Goal: Use online tool/utility: Utilize a website feature to perform a specific function

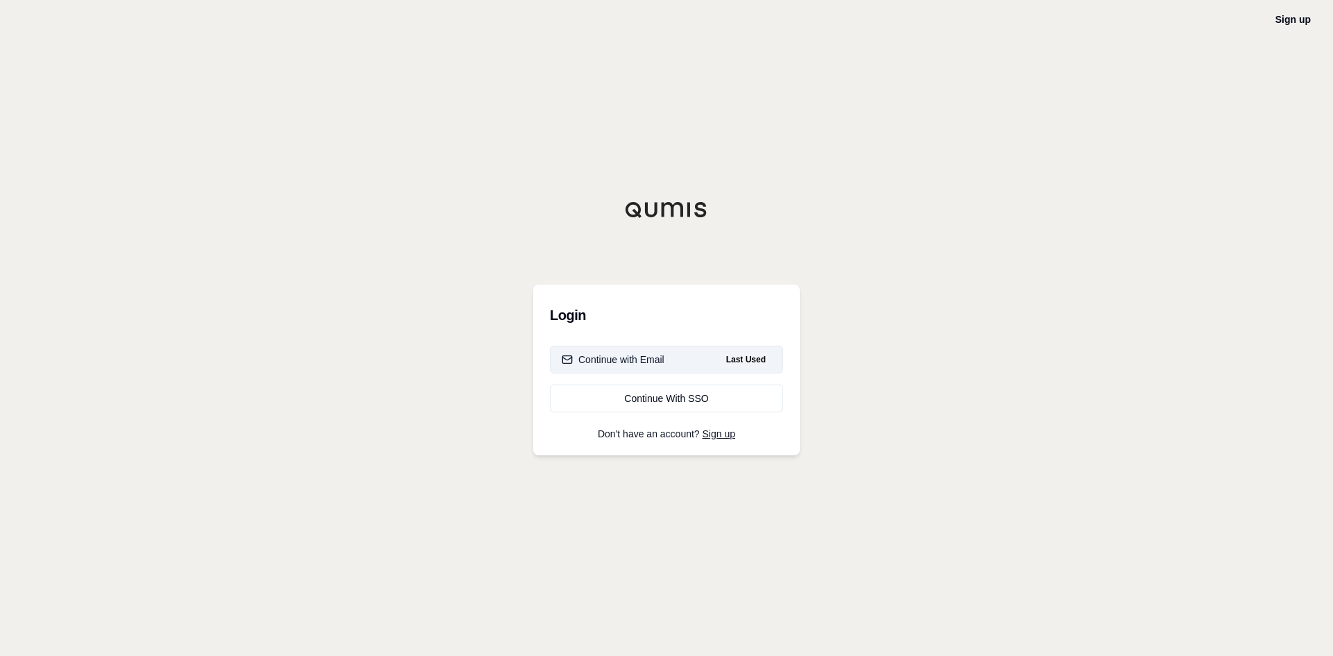
click at [619, 356] on div "Continue with Email" at bounding box center [613, 360] width 103 height 14
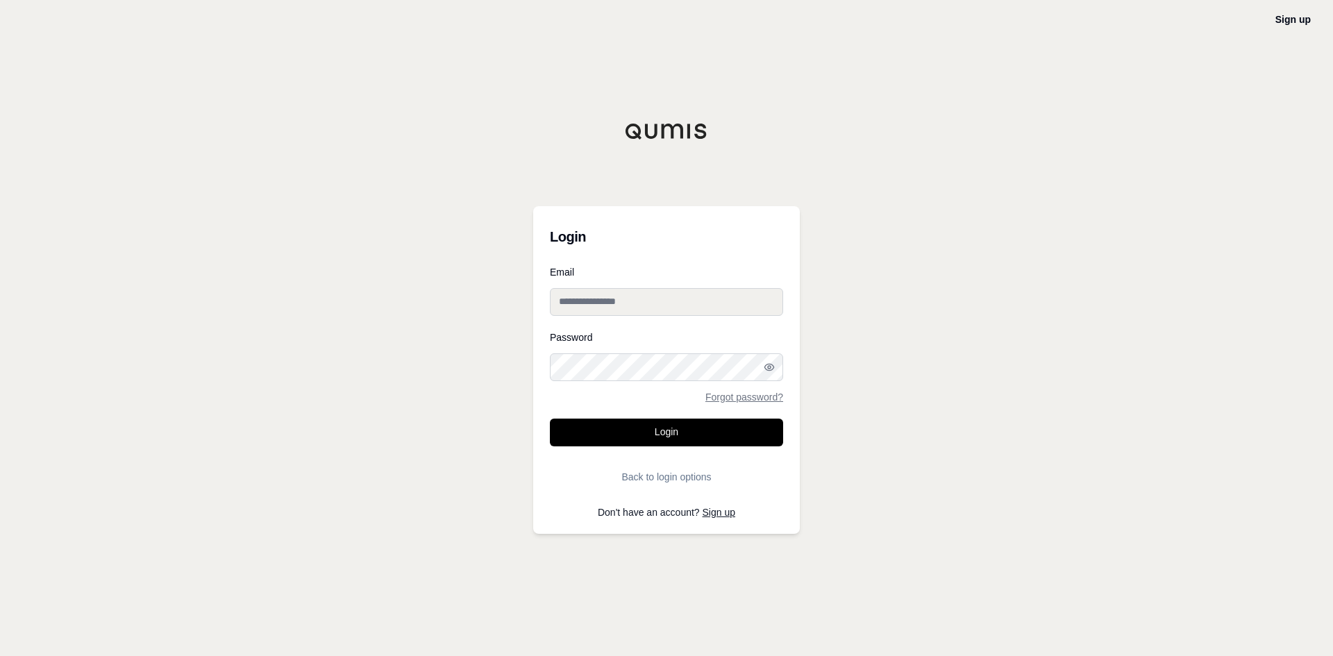
type input "**********"
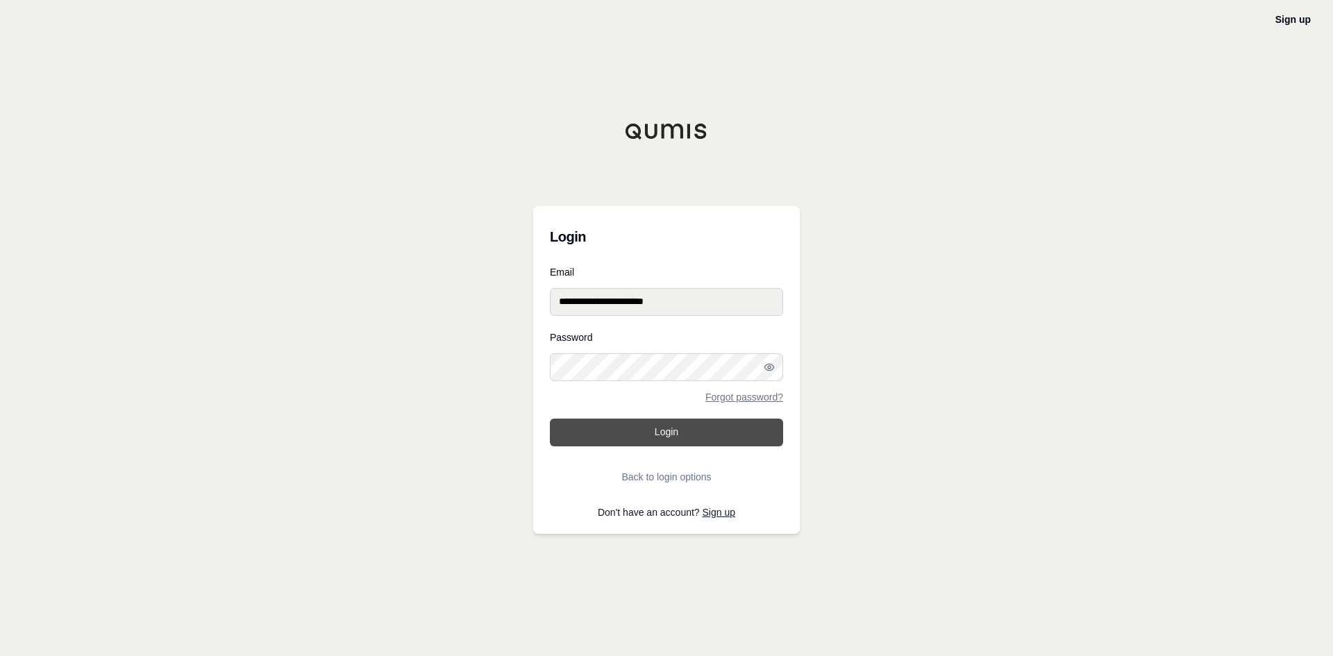
click at [743, 436] on button "Login" at bounding box center [666, 433] width 233 height 28
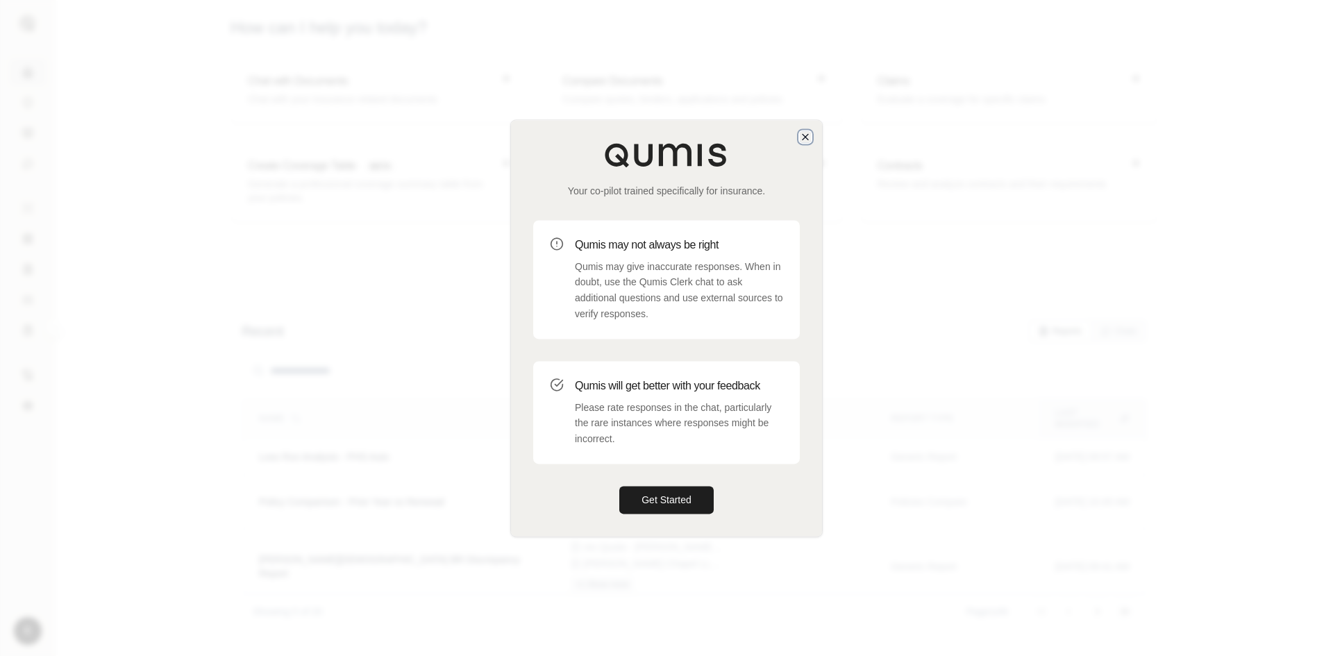
click at [805, 141] on icon "button" at bounding box center [805, 136] width 11 height 11
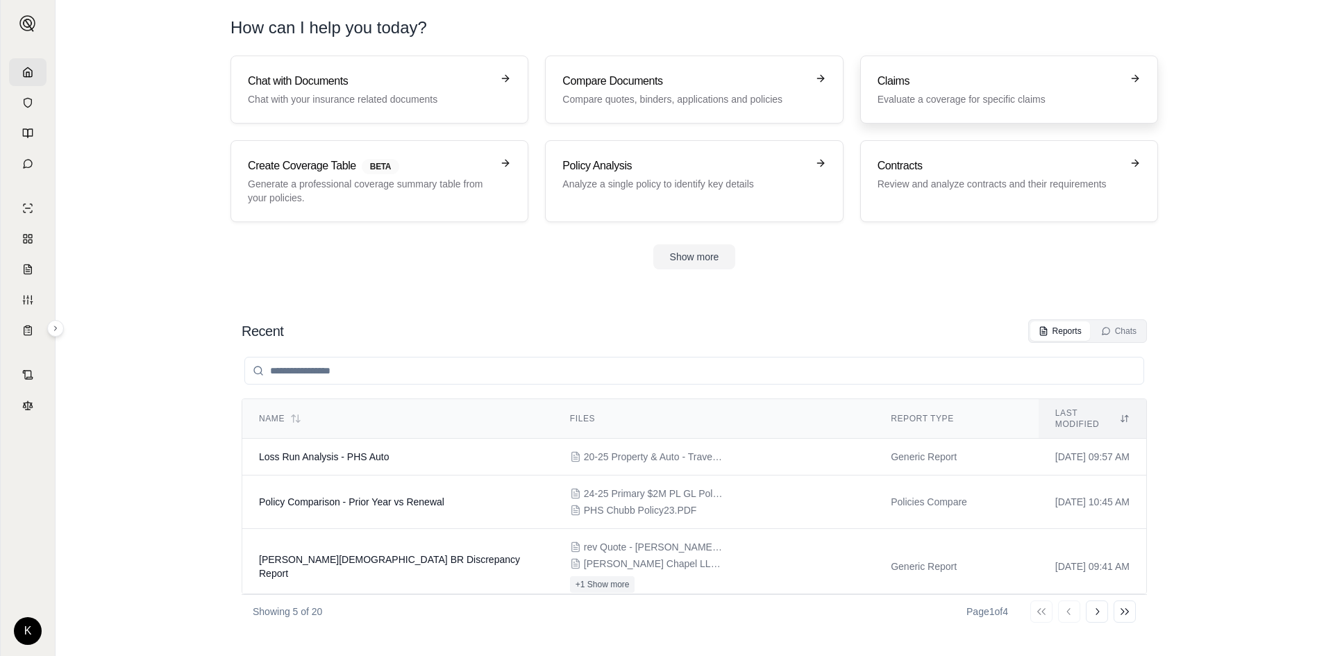
click at [930, 76] on h3 "Claims" at bounding box center [1000, 81] width 244 height 17
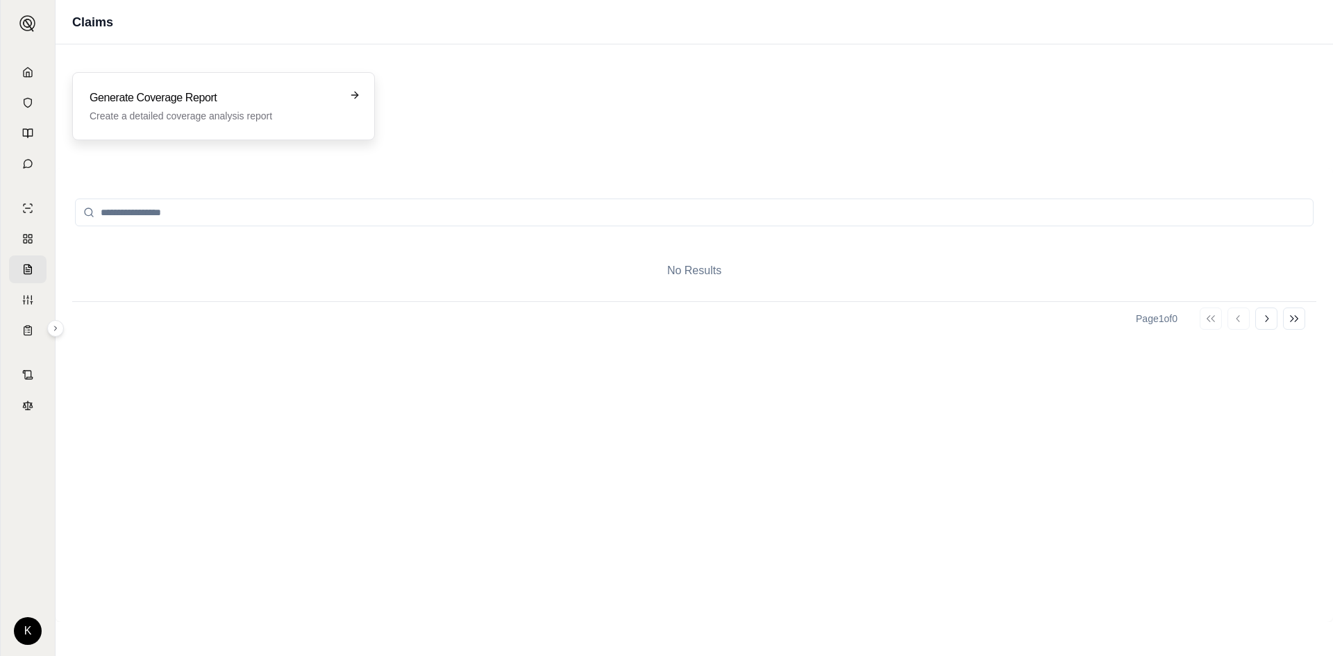
click at [291, 114] on p "Create a detailed coverage analysis report" at bounding box center [214, 116] width 249 height 14
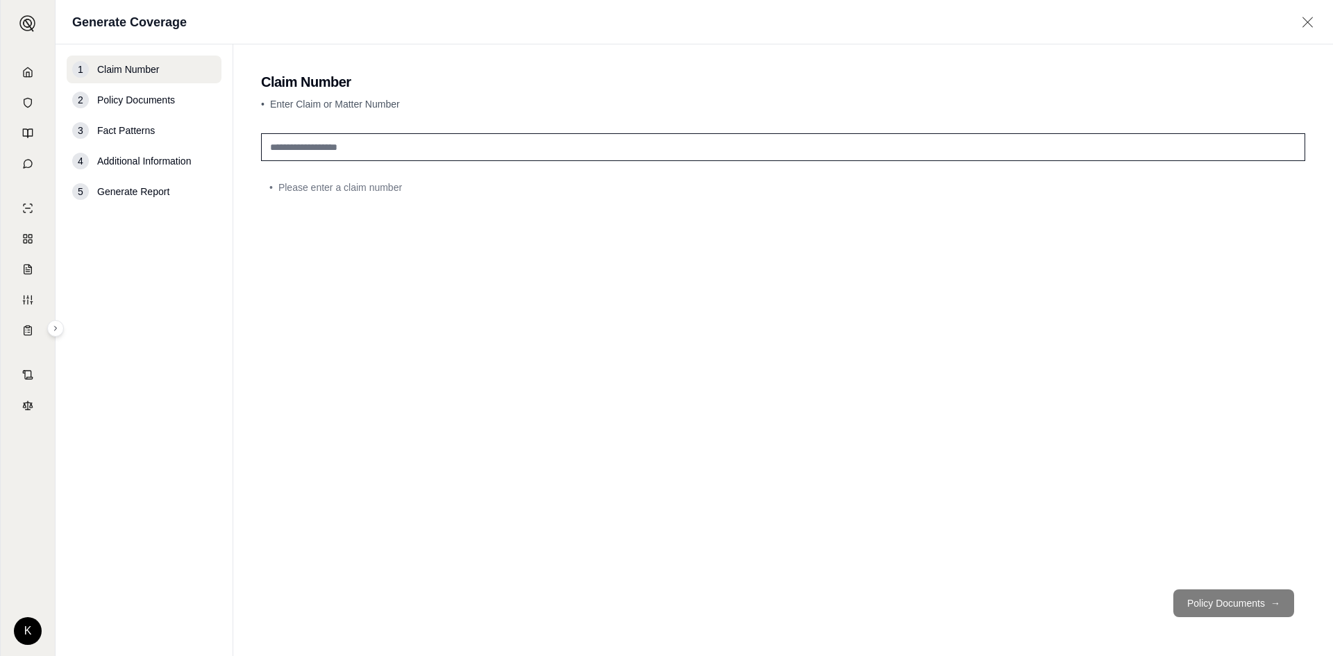
click at [323, 155] on input "text" at bounding box center [783, 147] width 1044 height 28
type input "**********"
drag, startPoint x: 384, startPoint y: 151, endPoint x: 50, endPoint y: 138, distance: 334.3
click at [52, 138] on div "**********" at bounding box center [666, 328] width 1333 height 656
type input "***"
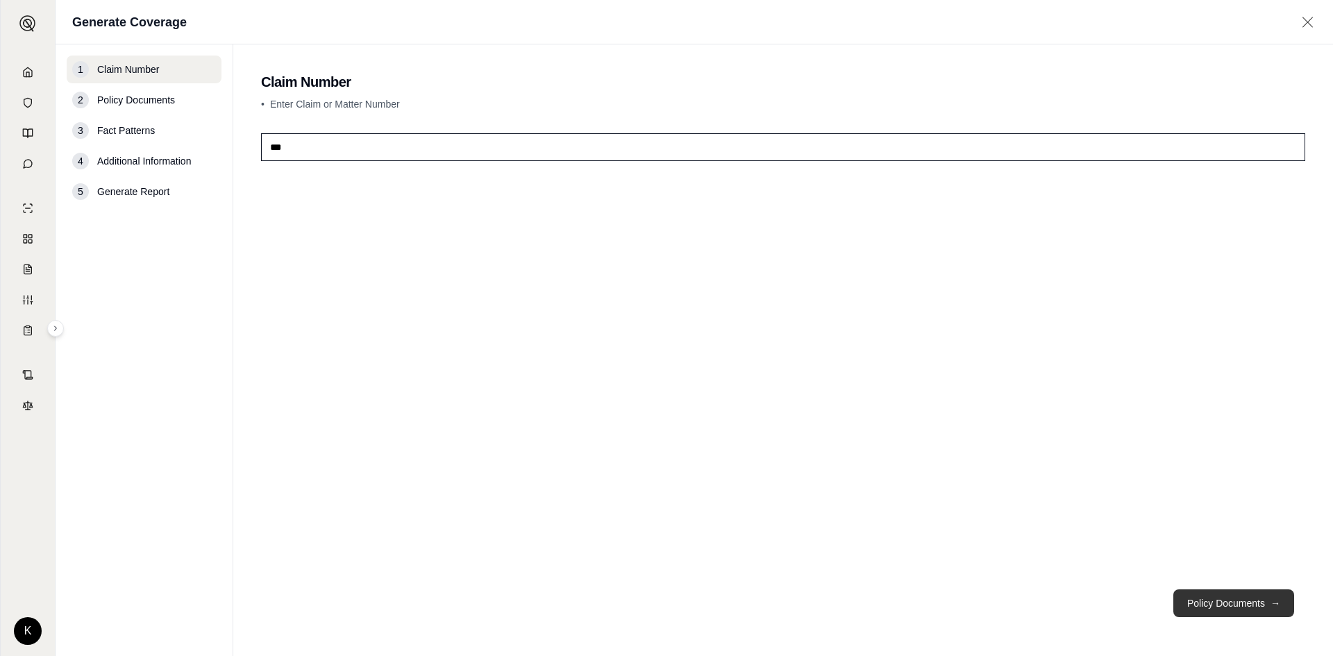
click at [1205, 604] on button "Policy Documents →" at bounding box center [1233, 604] width 121 height 28
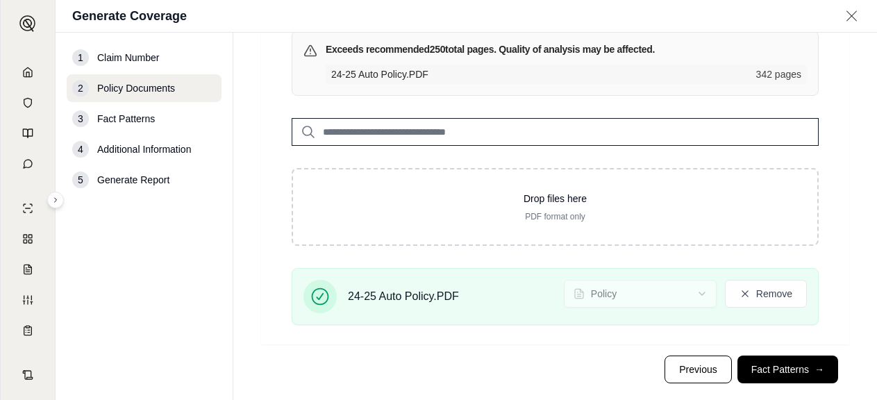
scroll to position [135, 0]
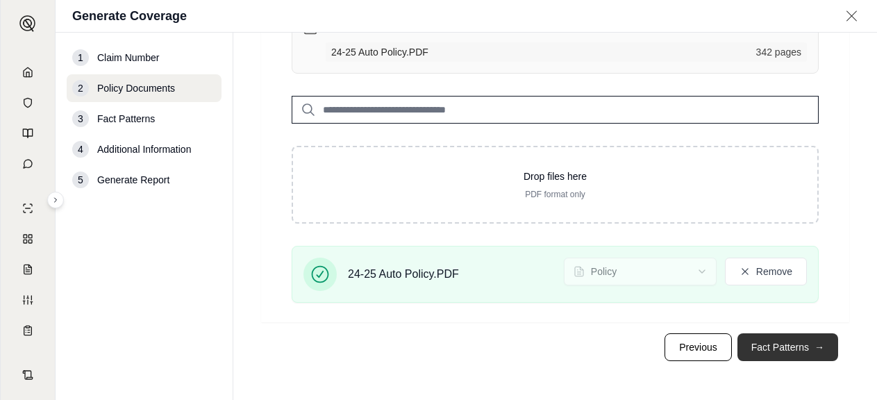
click at [792, 352] on button "Fact Patterns →" at bounding box center [787, 347] width 101 height 28
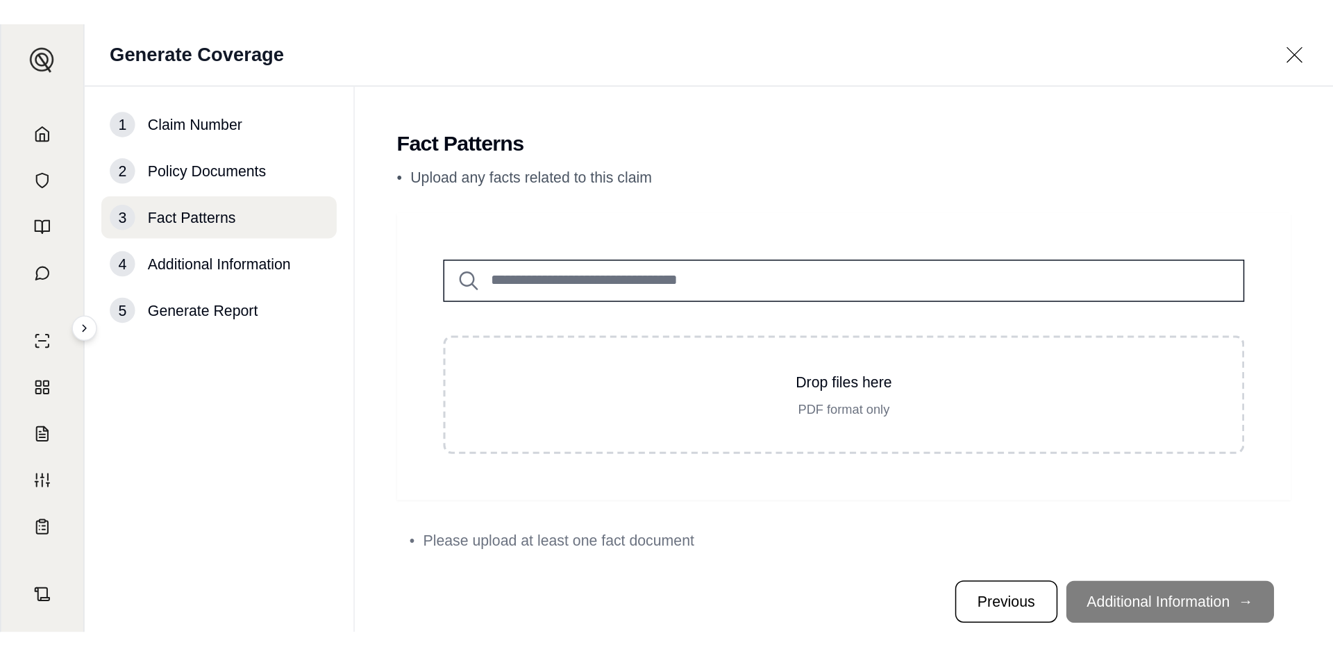
scroll to position [33, 0]
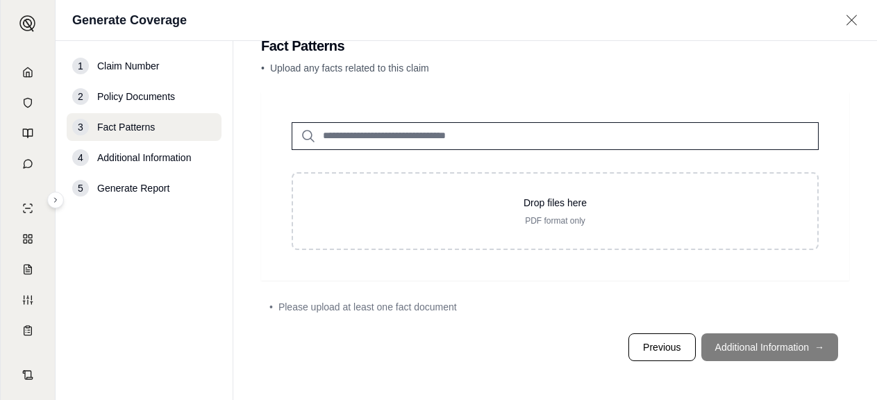
click at [764, 352] on footer "Previous Additional Information →" at bounding box center [555, 347] width 588 height 50
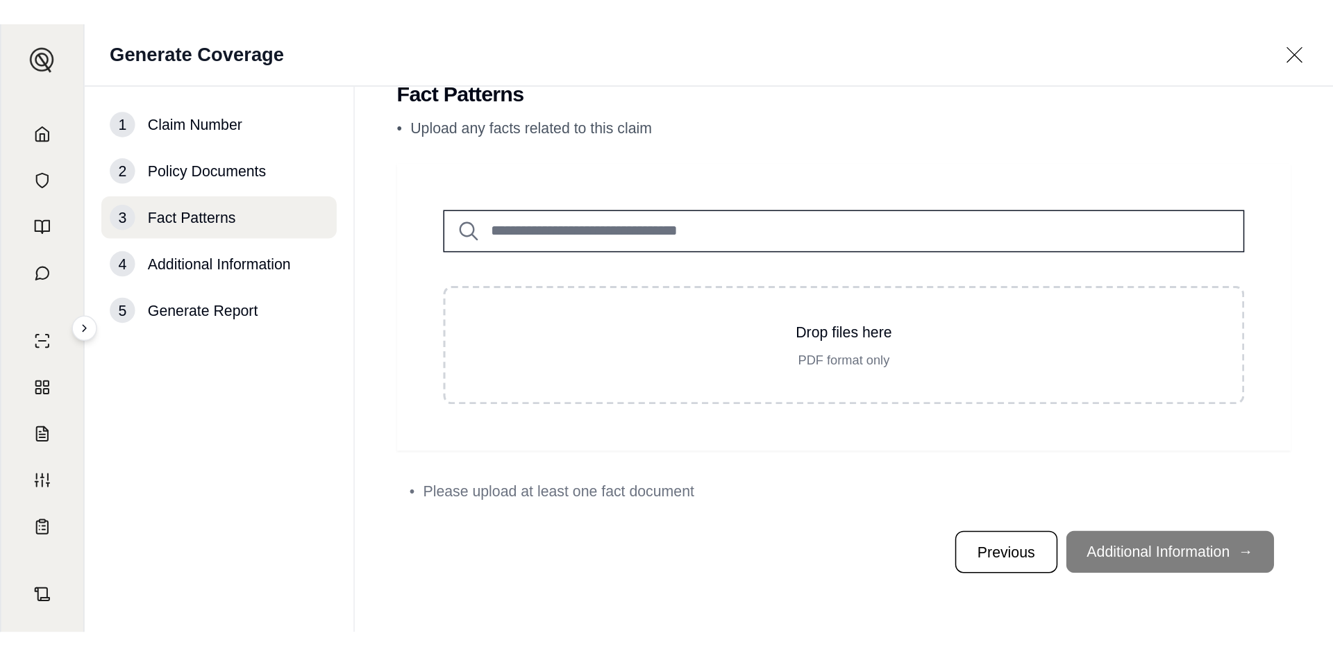
scroll to position [0, 0]
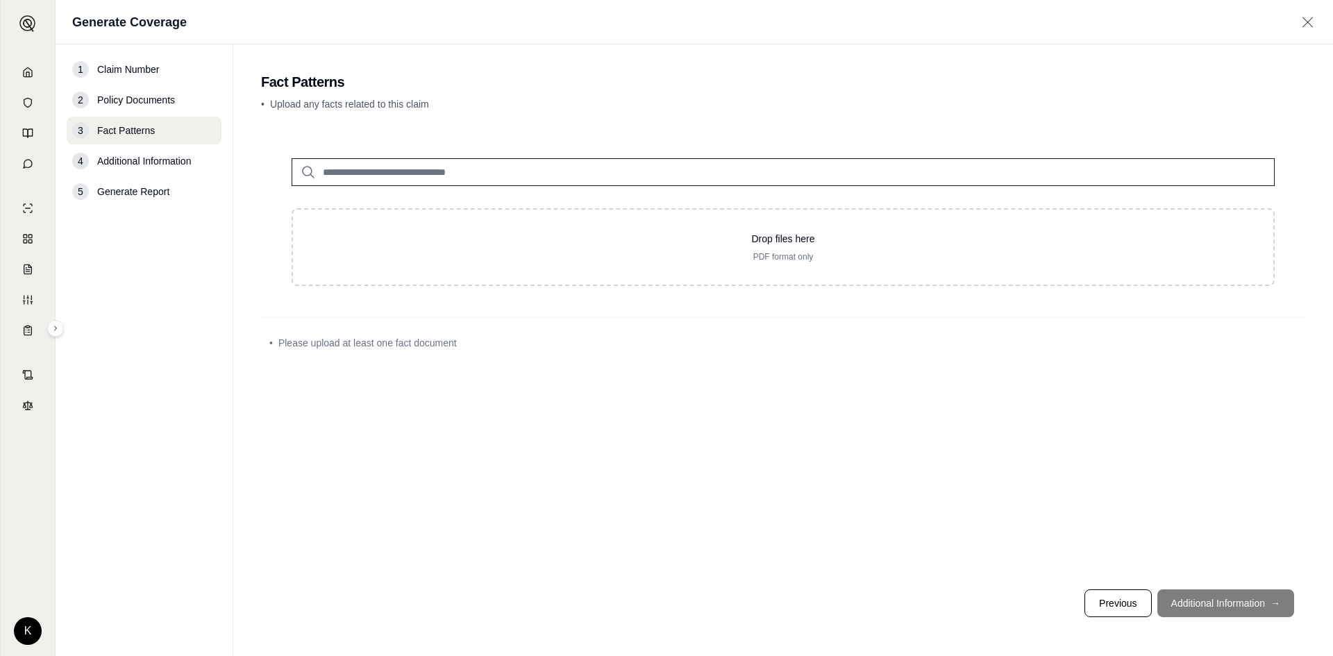
click at [24, 71] on icon at bounding box center [27, 72] width 11 height 11
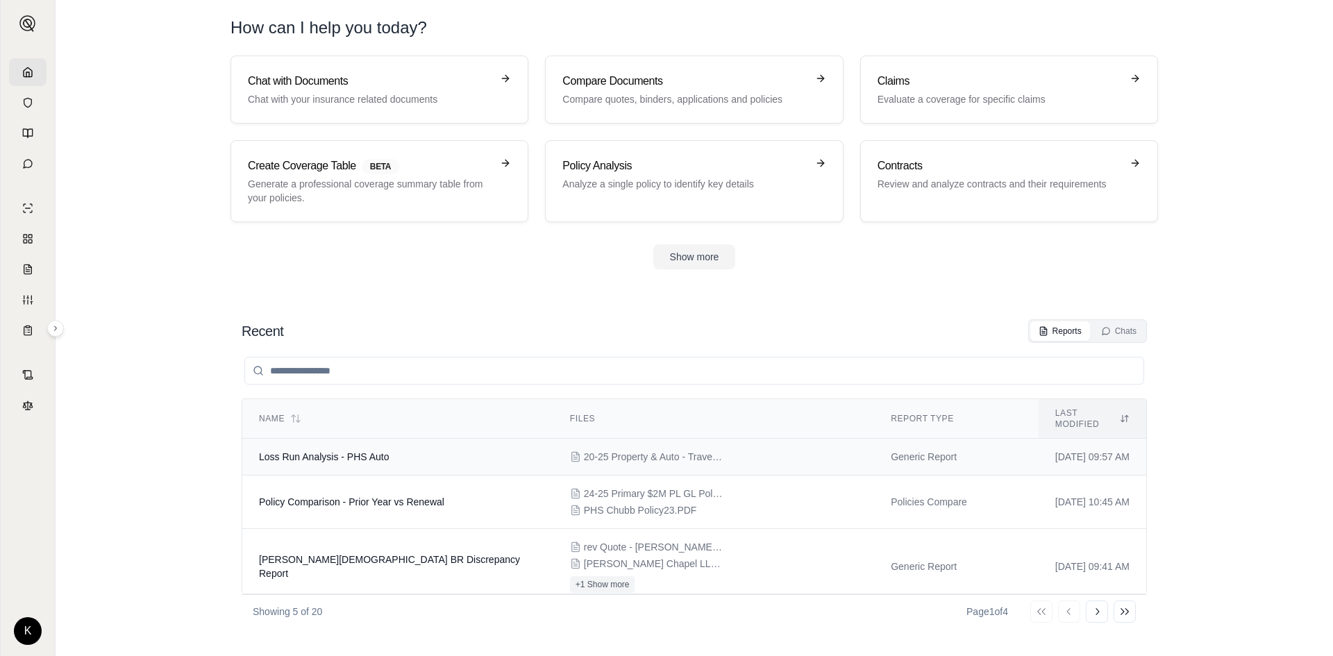
click at [680, 450] on span "20-25 Property & Auto - Travelers [DATE].PDF" at bounding box center [653, 457] width 139 height 14
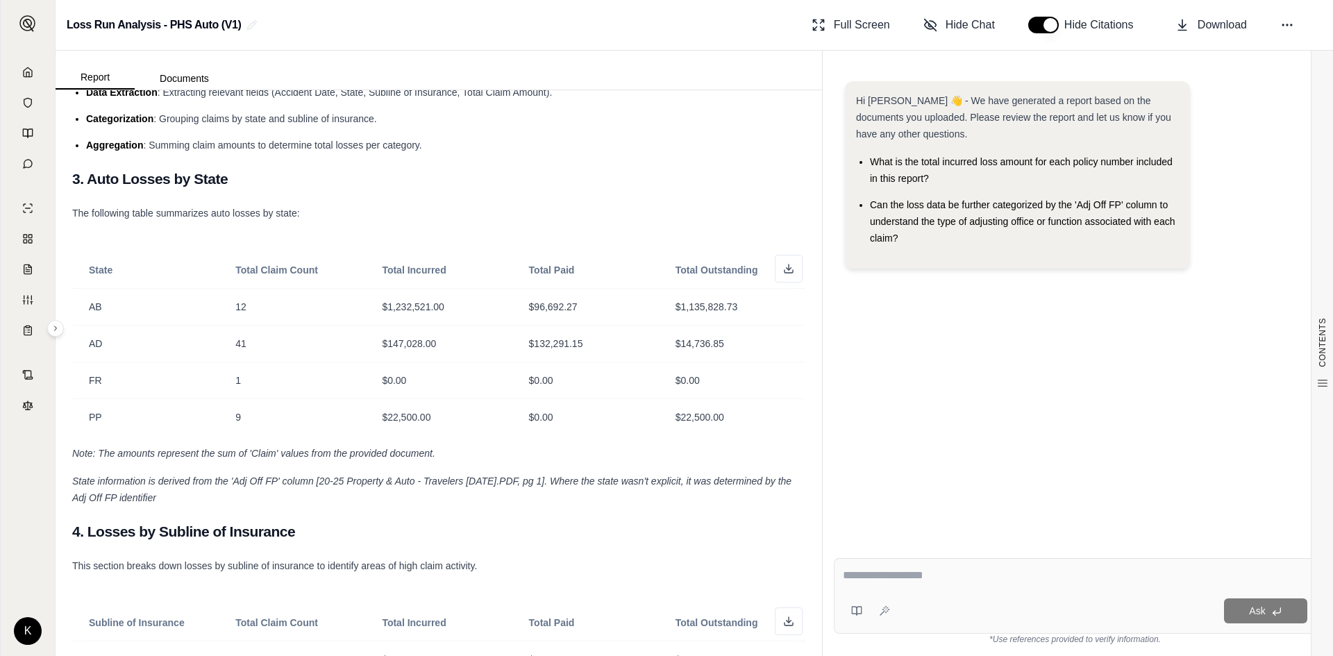
scroll to position [347, 0]
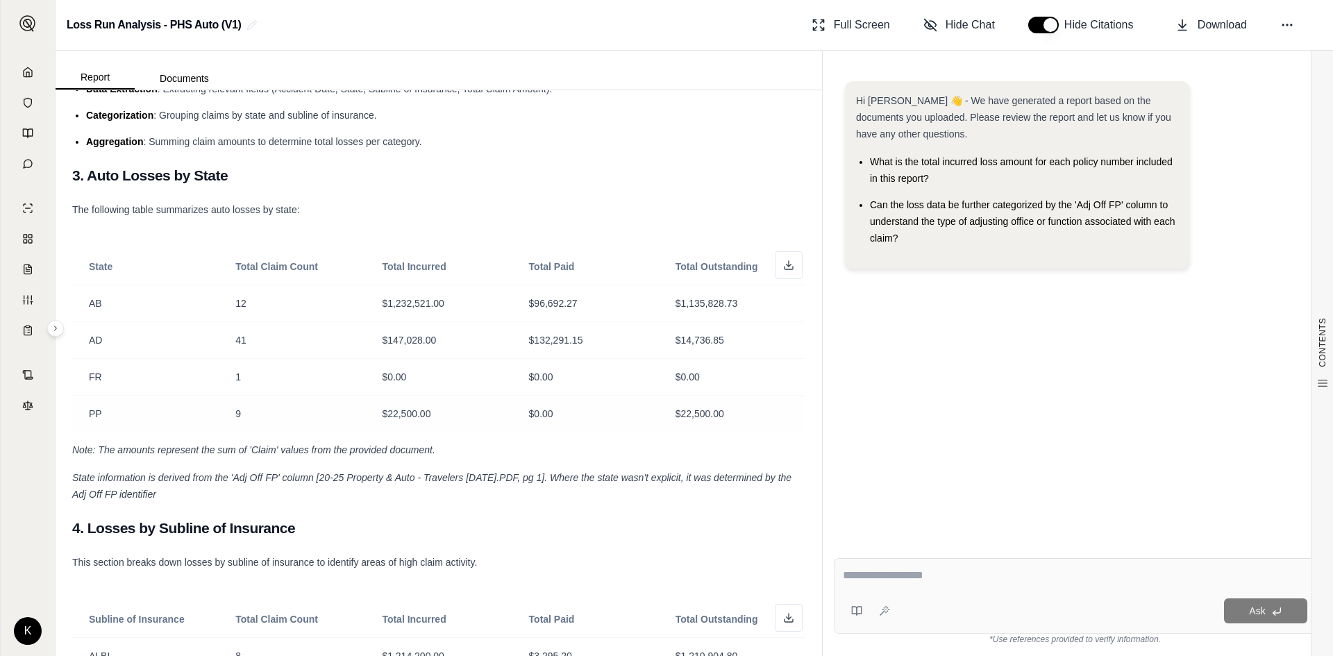
click at [107, 410] on div "PP" at bounding box center [145, 414] width 113 height 14
click at [931, 581] on textarea at bounding box center [1075, 575] width 465 height 17
type textarea "**********"
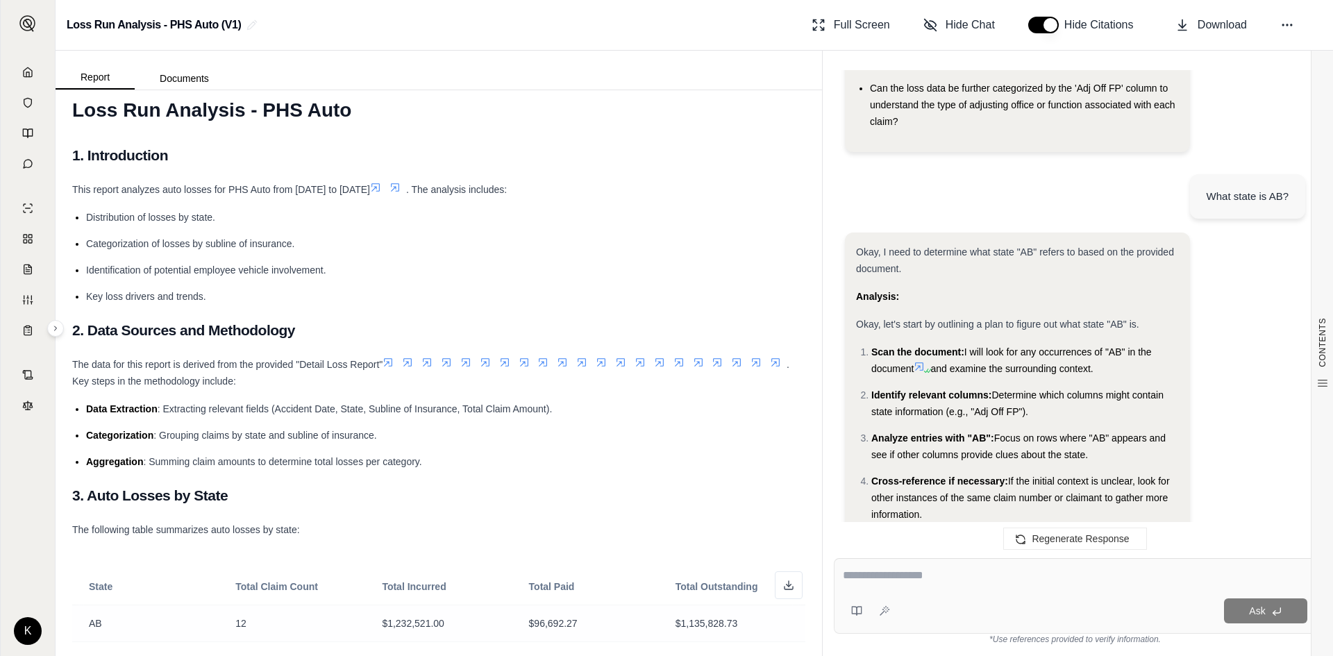
scroll to position [0, 0]
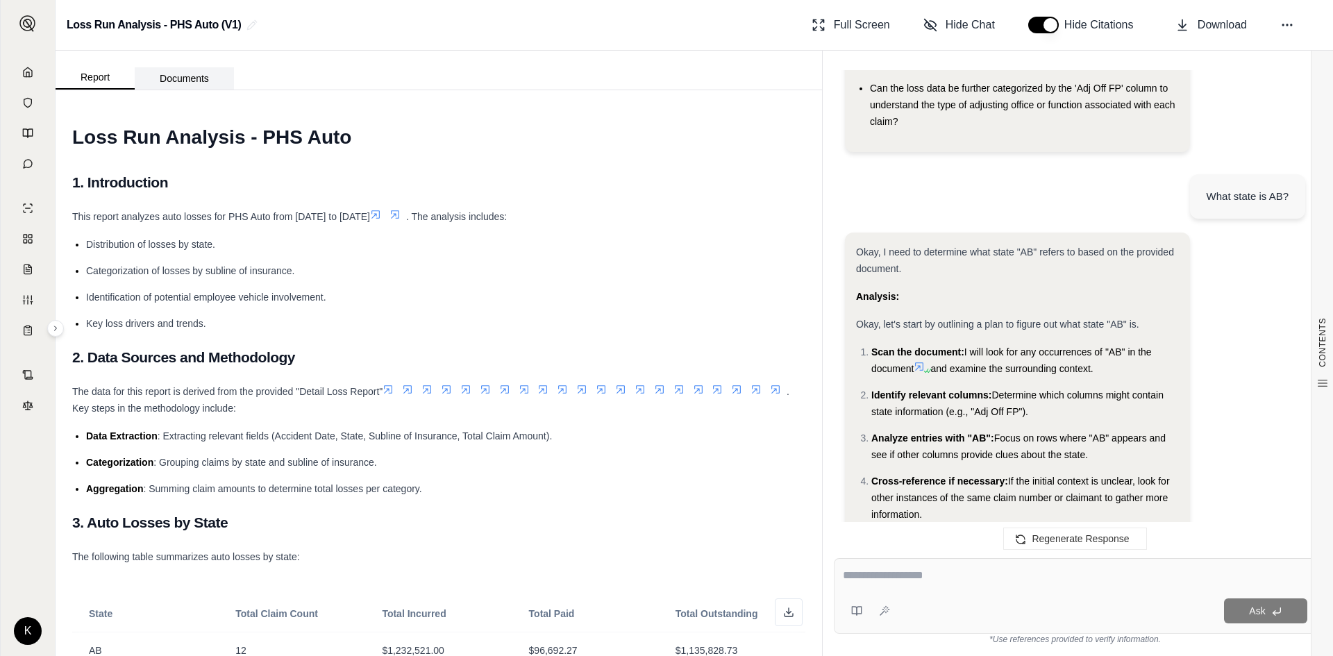
click at [163, 70] on button "Documents" at bounding box center [184, 78] width 99 height 22
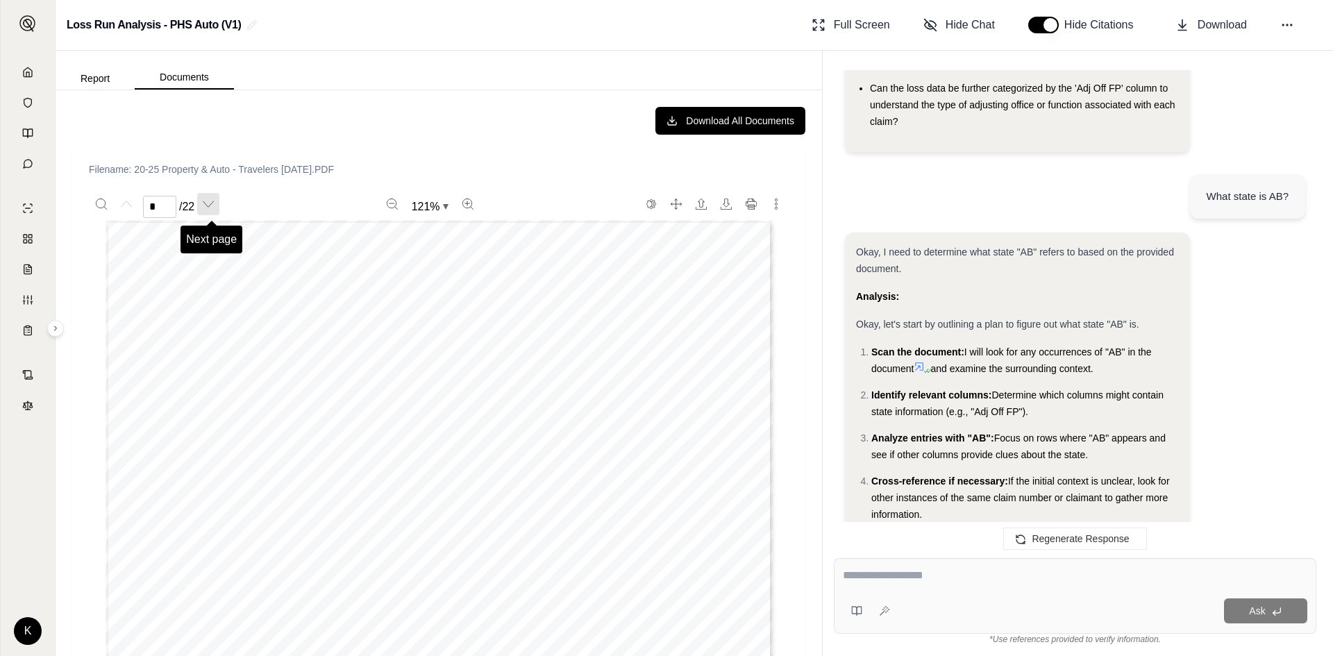
click at [203, 206] on button "Next page" at bounding box center [208, 204] width 22 height 22
click at [128, 215] on button "Previous page" at bounding box center [126, 204] width 22 height 22
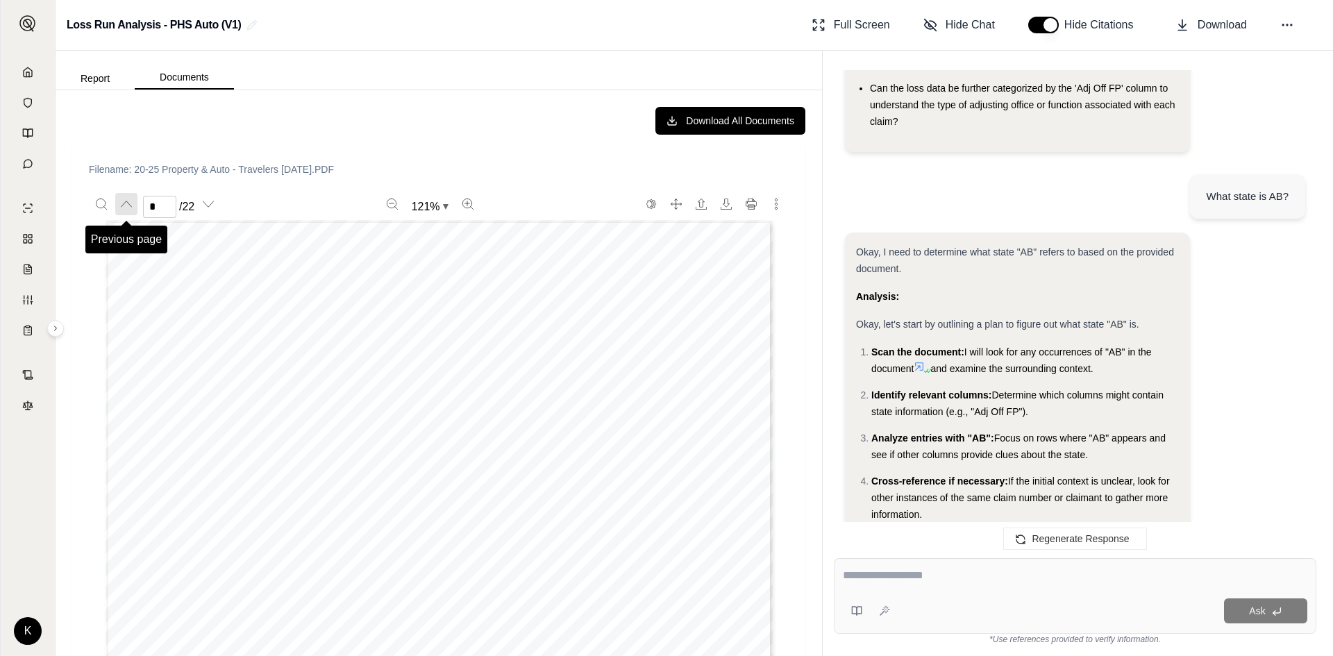
click at [126, 213] on button "Previous page" at bounding box center [126, 204] width 22 height 22
click at [130, 211] on button "Previous page" at bounding box center [126, 204] width 22 height 22
type input "*"
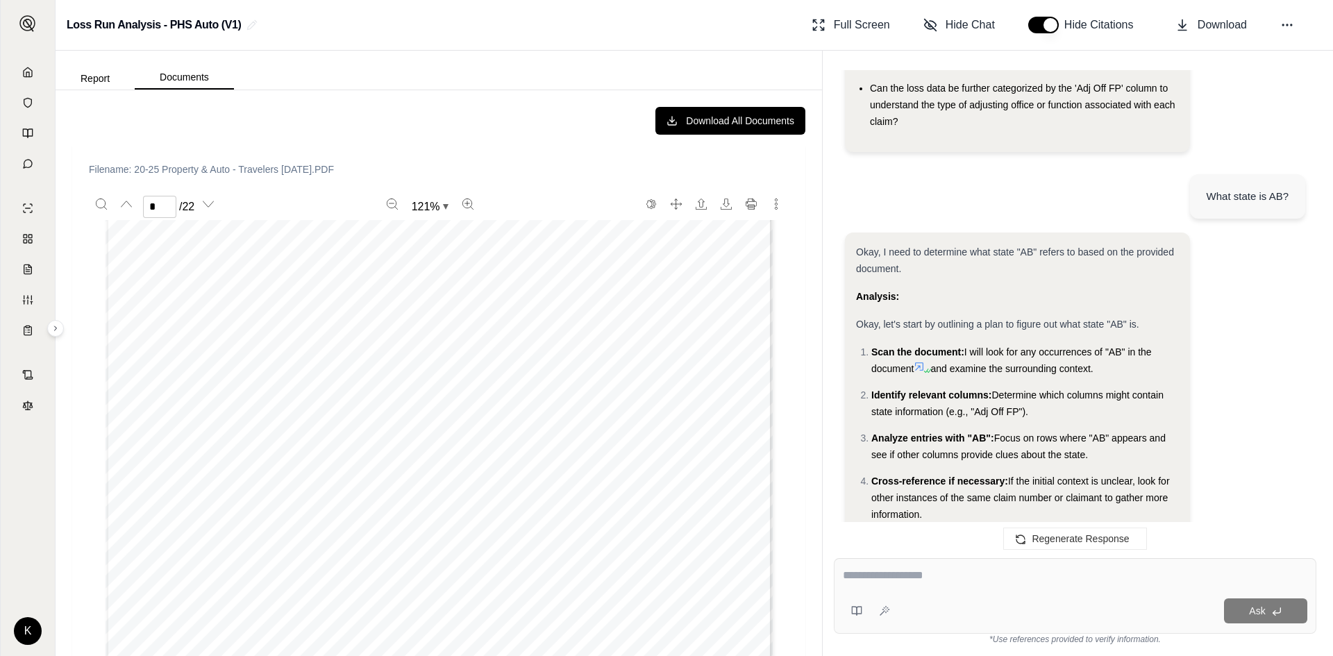
scroll to position [1528, 0]
click at [113, 79] on button "Report" at bounding box center [95, 78] width 79 height 22
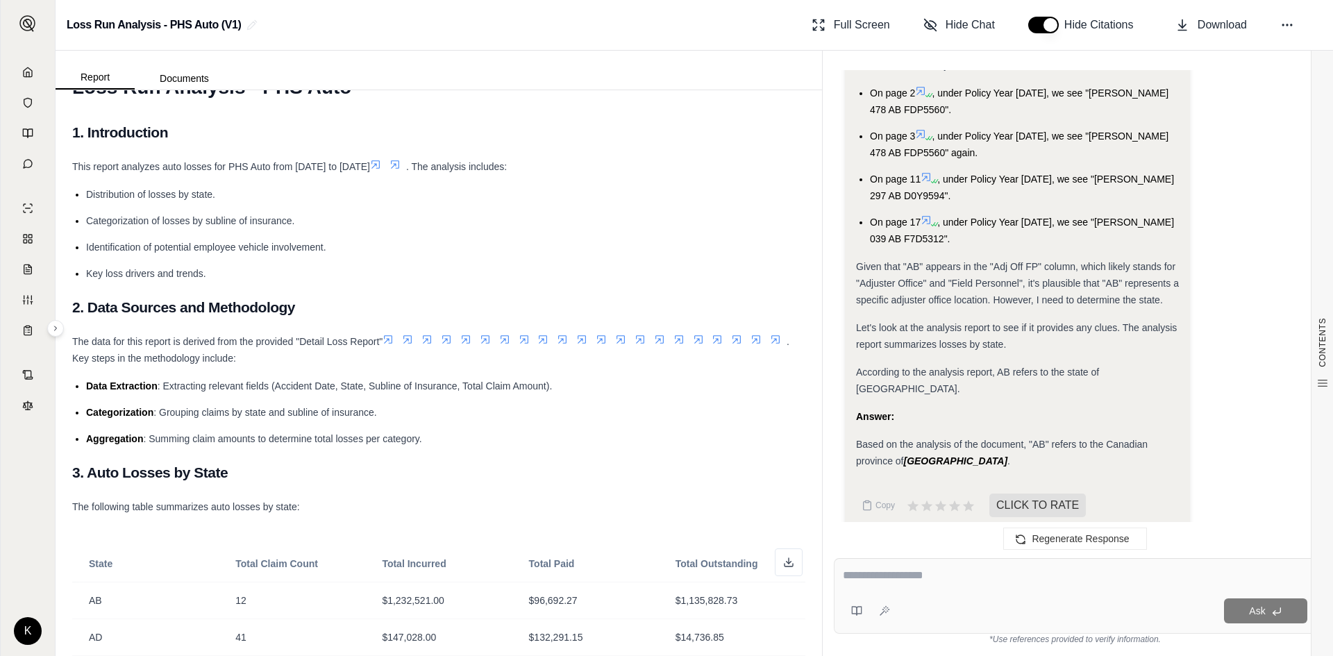
scroll to position [0, 0]
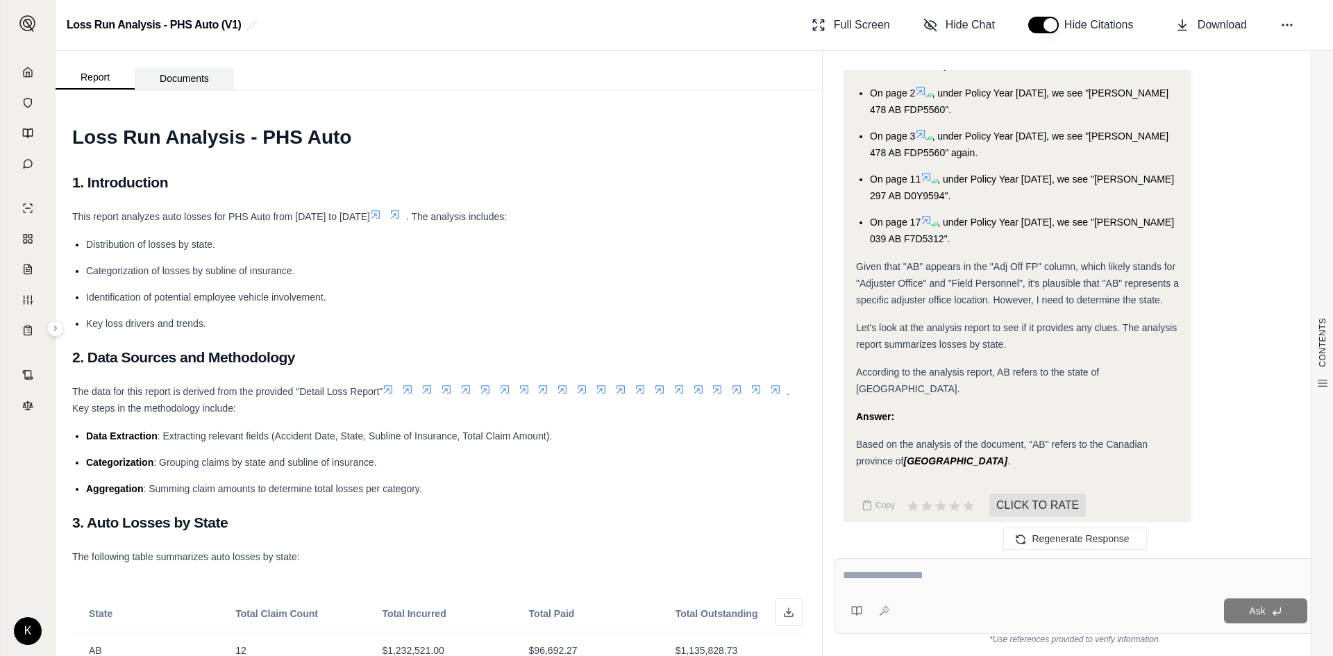
click at [196, 72] on button "Documents" at bounding box center [184, 78] width 99 height 22
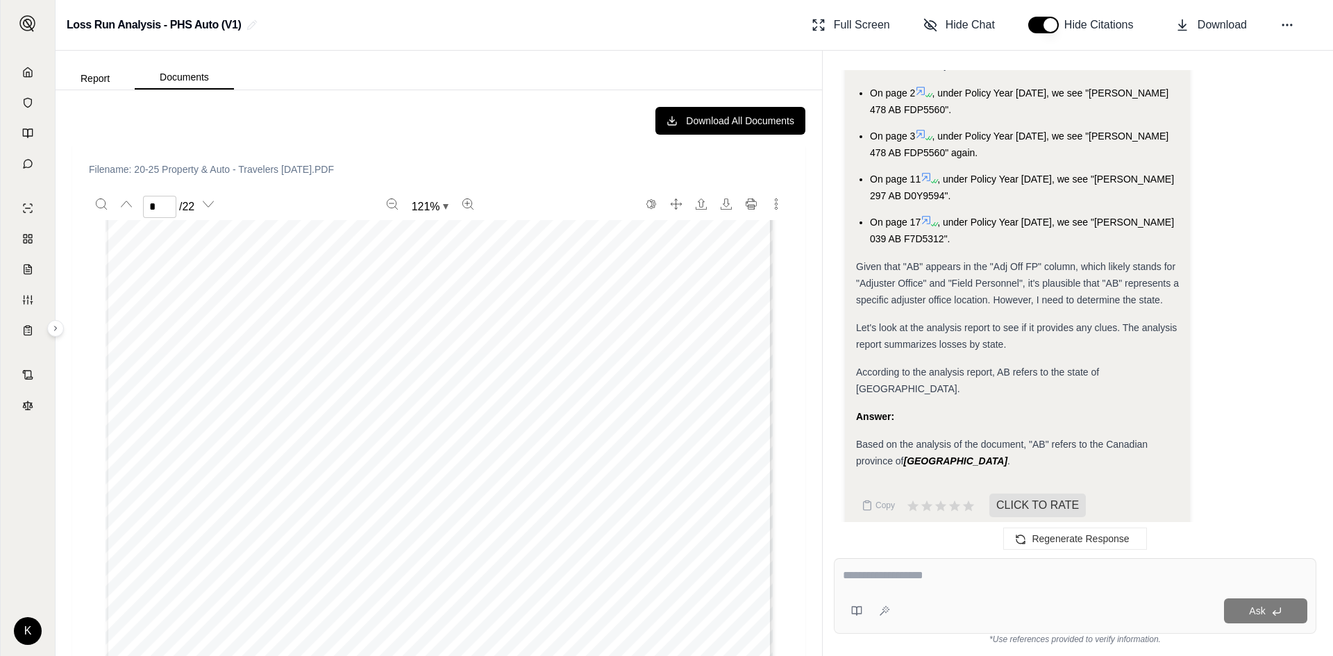
scroll to position [1111, 0]
type input "*"
click at [110, 76] on button "Report" at bounding box center [95, 78] width 79 height 22
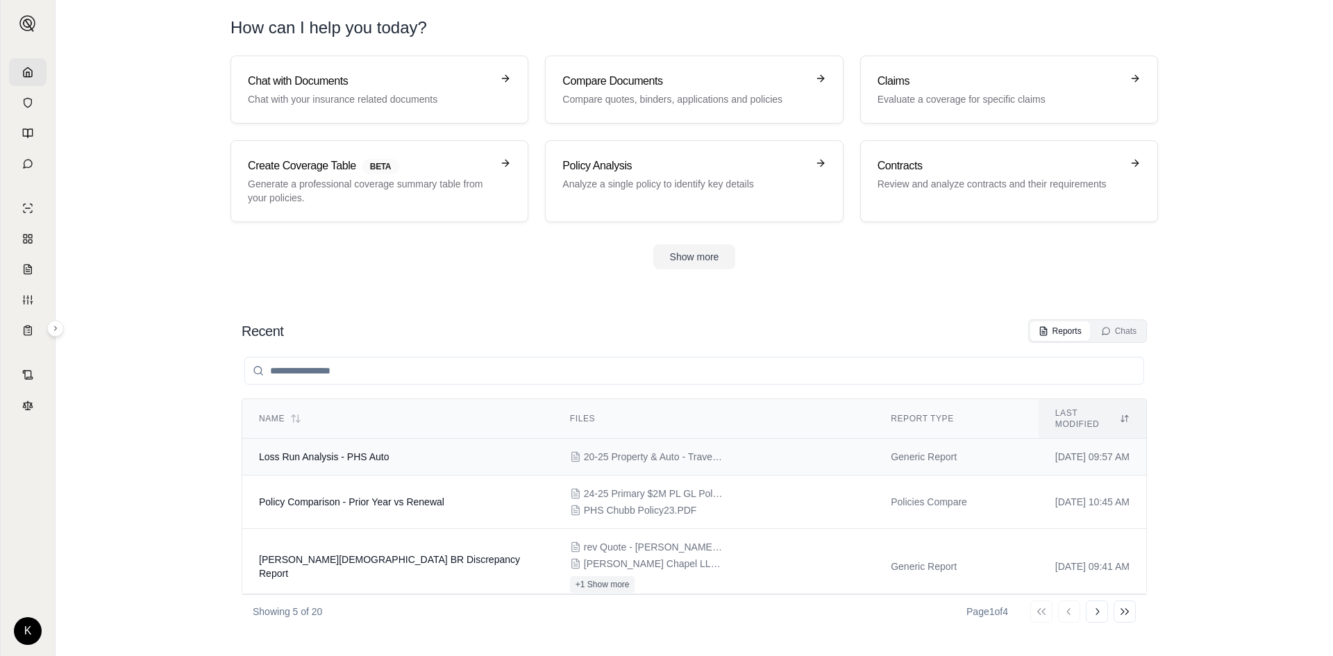
click at [385, 451] on span "Loss Run Analysis - PHS Auto" at bounding box center [324, 456] width 131 height 11
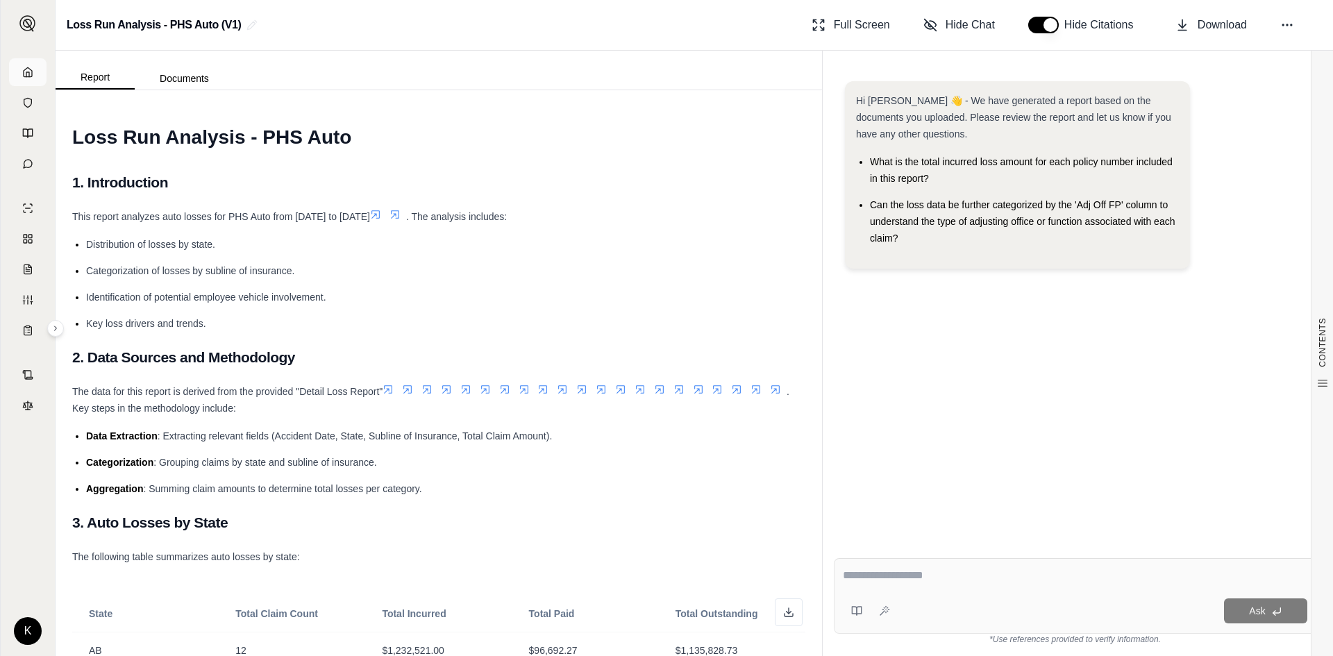
click at [32, 61] on link at bounding box center [27, 72] width 37 height 28
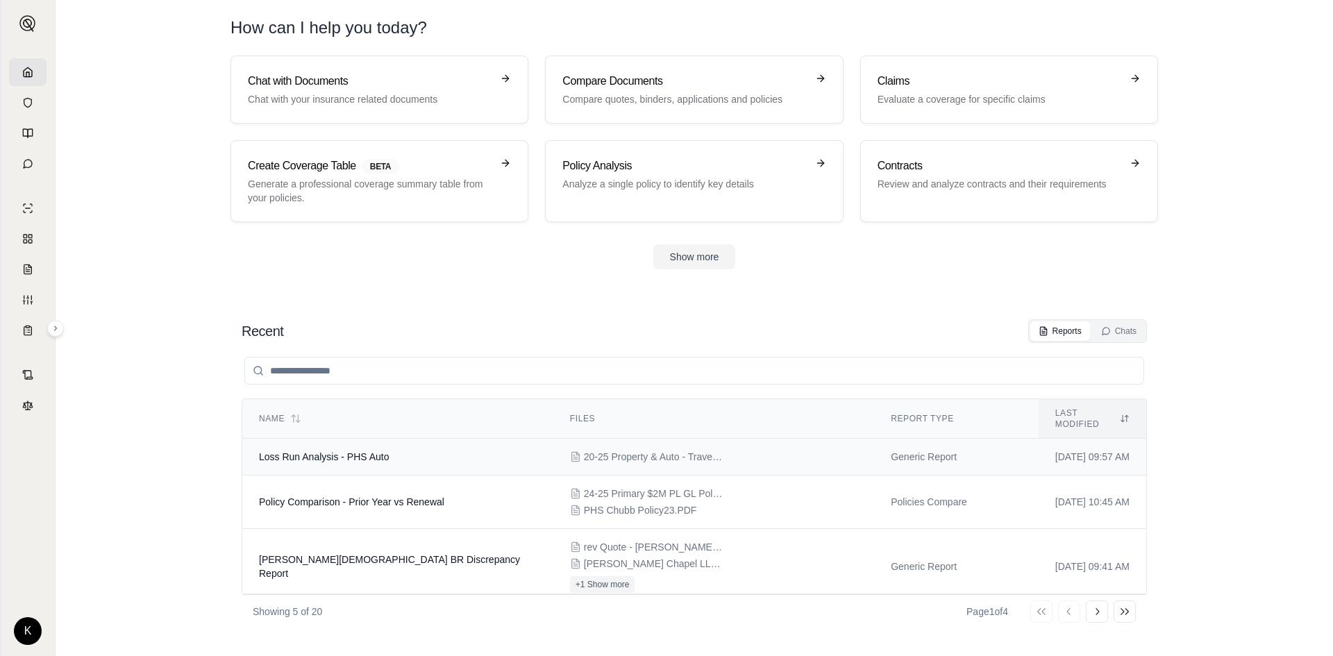
click at [519, 448] on td "Loss Run Analysis - PHS Auto" at bounding box center [397, 457] width 311 height 37
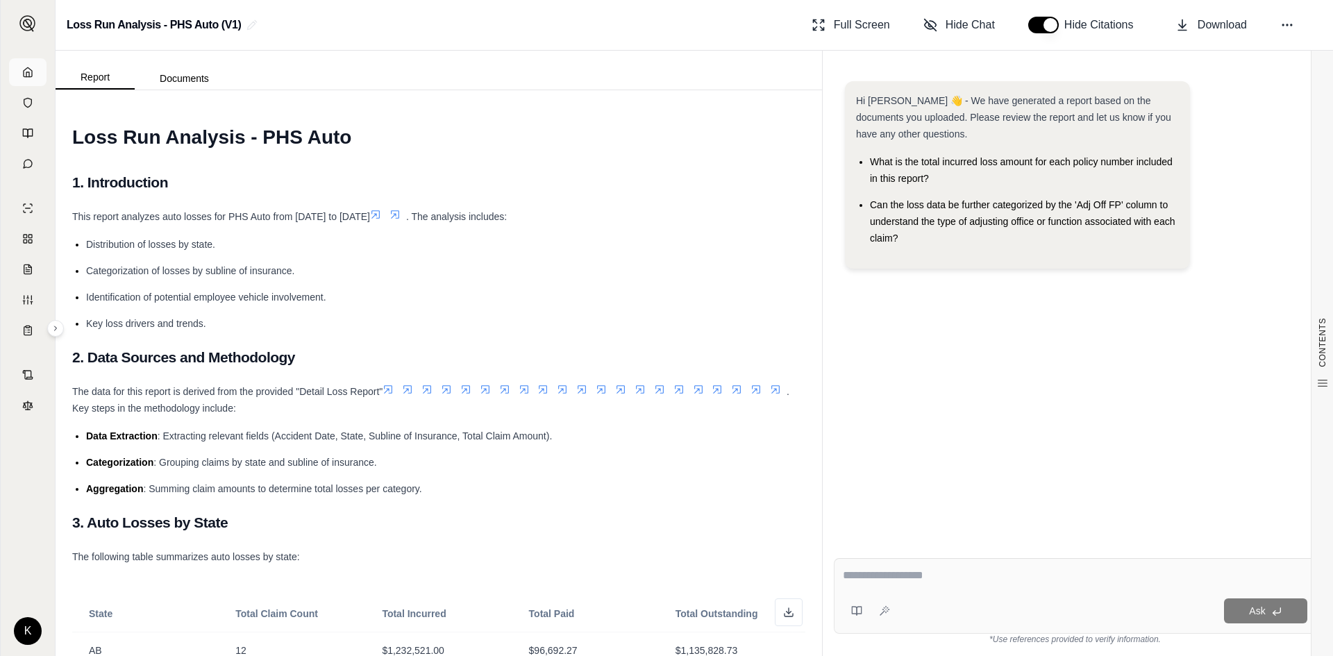
click at [40, 71] on link at bounding box center [27, 72] width 37 height 28
